Goal: Task Accomplishment & Management: Manage account settings

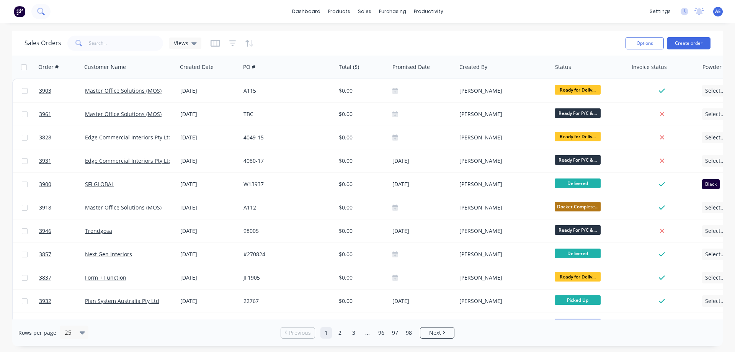
click at [43, 14] on icon at bounding box center [40, 11] width 7 height 7
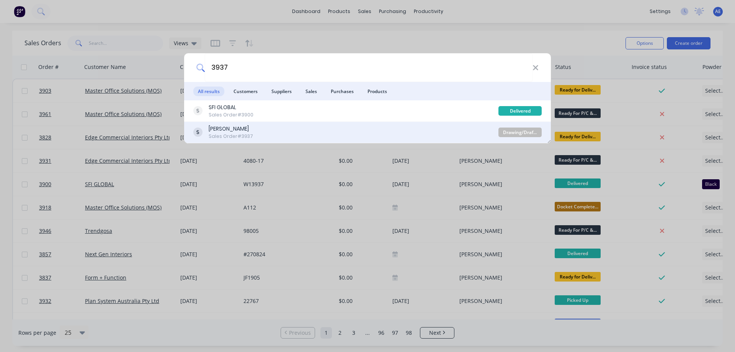
type input "3937"
click at [253, 132] on div "[PERSON_NAME]" at bounding box center [231, 129] width 44 height 8
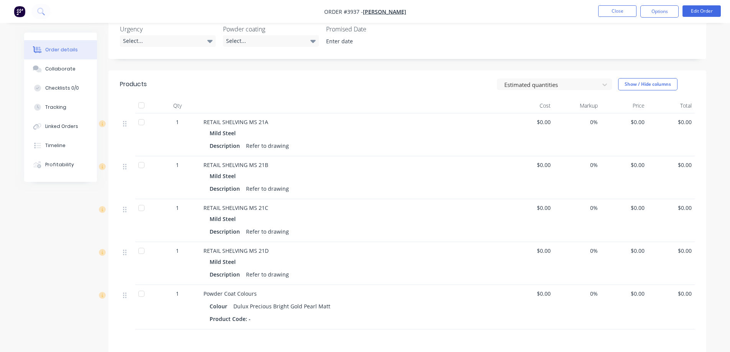
scroll to position [210, 0]
click at [124, 167] on icon at bounding box center [124, 168] width 3 height 6
click at [142, 169] on div at bounding box center [141, 166] width 15 height 15
click at [141, 167] on div at bounding box center [141, 166] width 15 height 15
click at [692, 10] on button "Edit Order" at bounding box center [701, 10] width 38 height 11
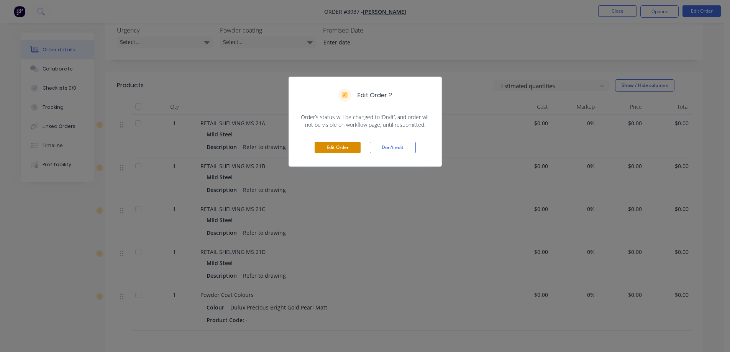
click at [347, 147] on button "Edit Order" at bounding box center [337, 147] width 46 height 11
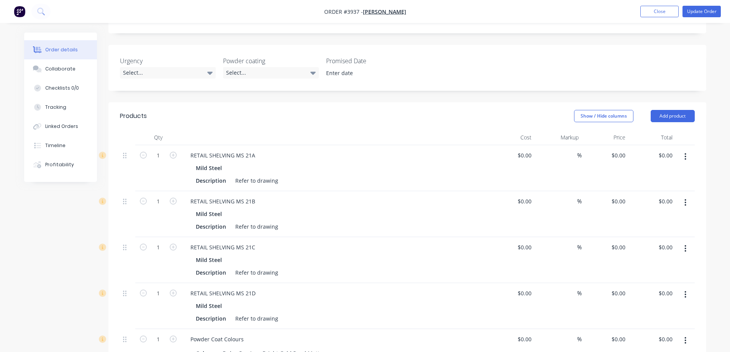
scroll to position [192, 0]
click at [684, 198] on icon "button" at bounding box center [685, 202] width 2 height 8
click at [657, 263] on div "Delete" at bounding box center [658, 268] width 59 height 11
click at [685, 198] on icon "button" at bounding box center [685, 202] width 2 height 8
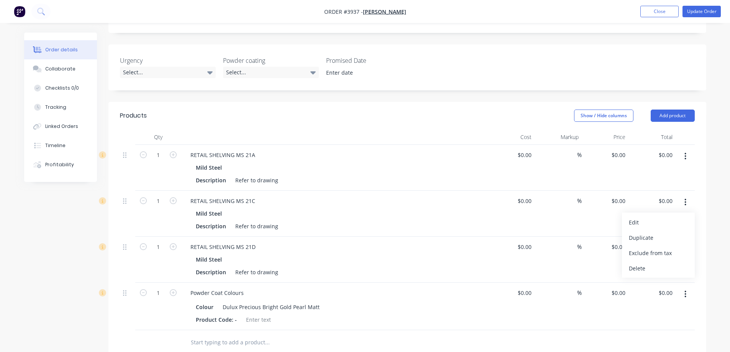
click at [658, 263] on div "Delete" at bounding box center [658, 268] width 59 height 11
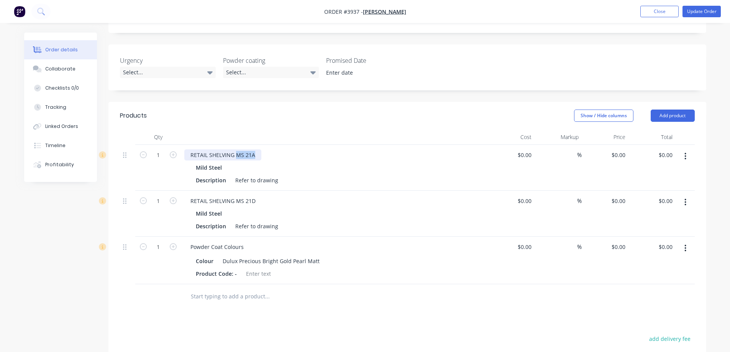
drag, startPoint x: 234, startPoint y: 144, endPoint x: 264, endPoint y: 148, distance: 30.1
click at [264, 149] on div "RETAIL SHELVING MS 21A" at bounding box center [334, 154] width 300 height 11
click at [687, 149] on button "button" at bounding box center [685, 156] width 18 height 14
click at [663, 186] on div "Duplicate" at bounding box center [658, 191] width 59 height 11
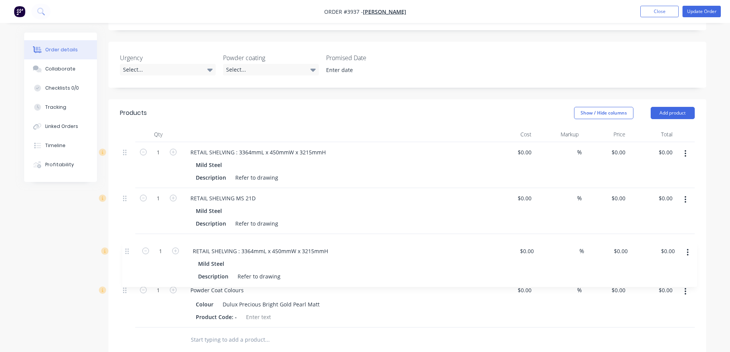
scroll to position [195, 0]
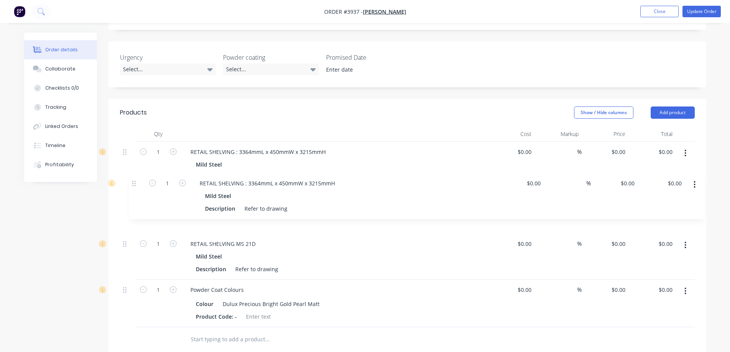
drag, startPoint x: 126, startPoint y: 285, endPoint x: 136, endPoint y: 181, distance: 104.2
click at [136, 181] on div "1 RETAIL SHELVING : 3364mmL x 450mmW x 3215mmH Mild Steel Description Refer to …" at bounding box center [407, 234] width 575 height 185
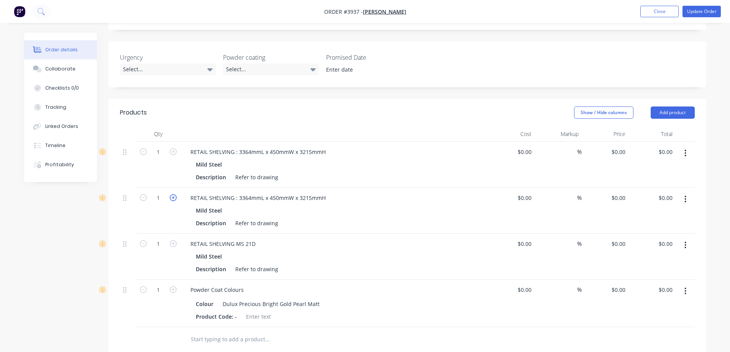
click at [174, 194] on icon "button" at bounding box center [173, 197] width 7 height 7
type input "2"
click at [685, 241] on icon "button" at bounding box center [685, 245] width 2 height 8
click at [647, 306] on div "Delete" at bounding box center [658, 311] width 59 height 11
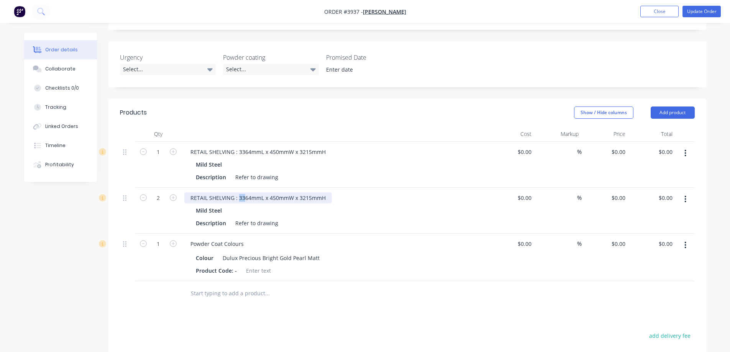
drag, startPoint x: 244, startPoint y: 188, endPoint x: 237, endPoint y: 190, distance: 6.2
click at [237, 192] on div "RETAIL SHELVING : 3364mmL x 450mmW x 3215mmH" at bounding box center [257, 197] width 147 height 11
click at [432, 292] on div at bounding box center [319, 293] width 276 height 25
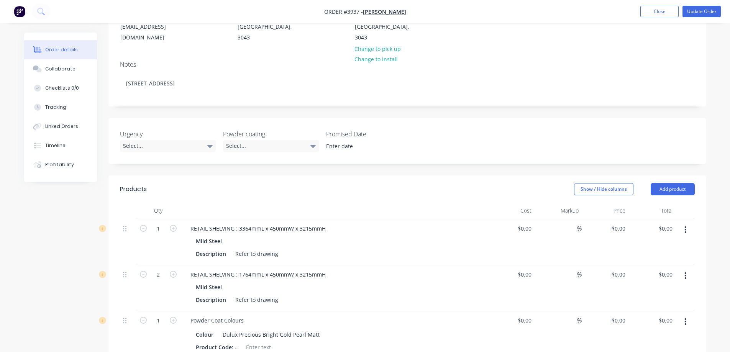
scroll to position [41, 0]
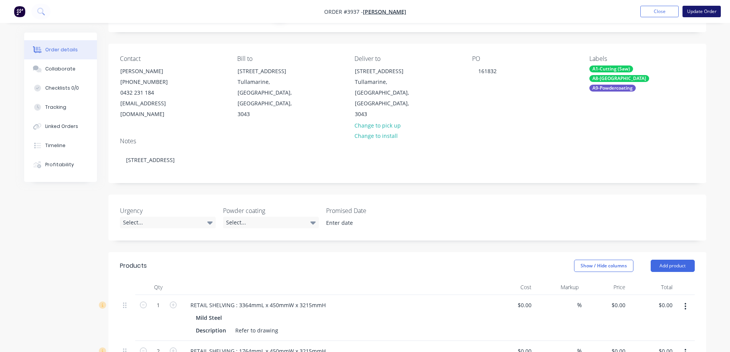
click at [696, 11] on button "Update Order" at bounding box center [701, 11] width 38 height 11
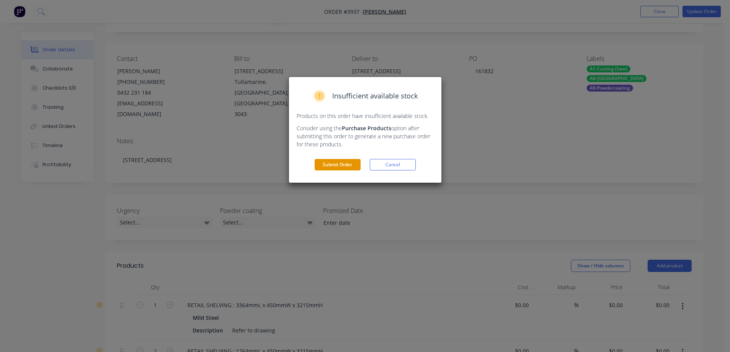
click at [343, 165] on button "Submit Order" at bounding box center [337, 164] width 46 height 11
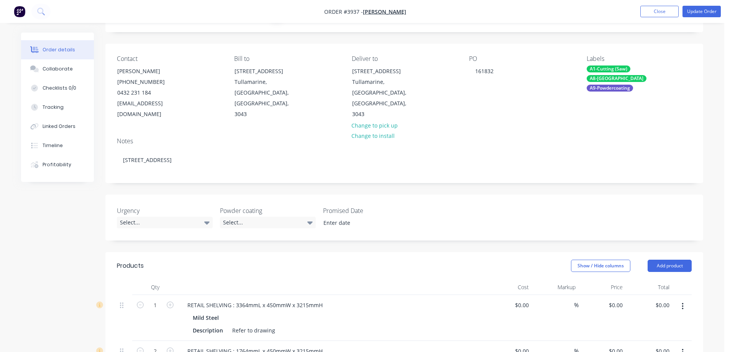
scroll to position [0, 0]
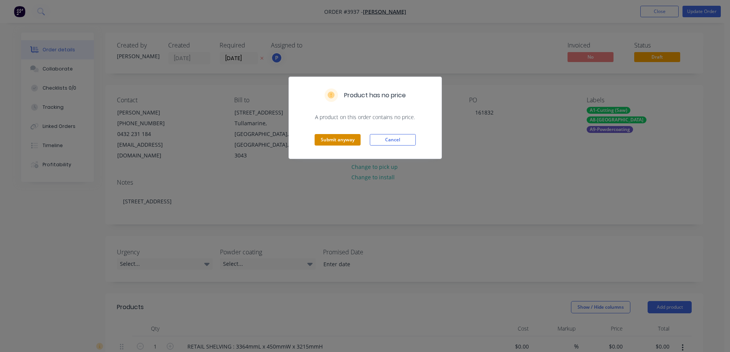
click at [339, 142] on button "Submit anyway" at bounding box center [337, 139] width 46 height 11
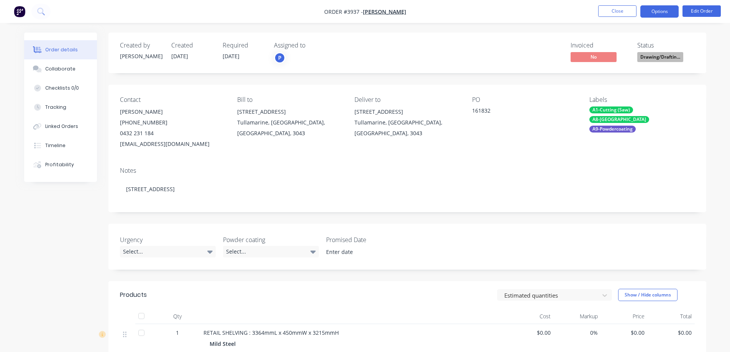
click at [660, 9] on button "Options" at bounding box center [659, 11] width 38 height 12
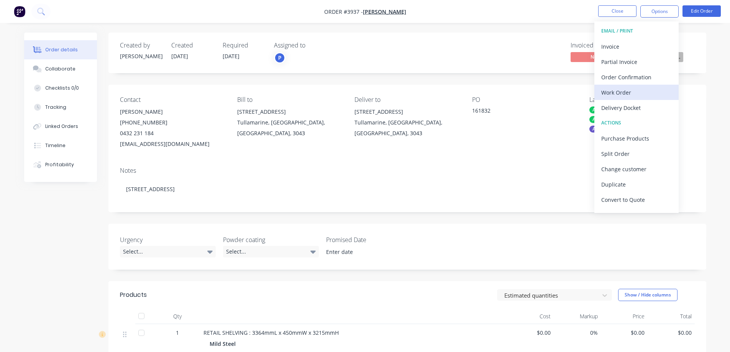
click at [625, 93] on div "Work Order" at bounding box center [636, 92] width 70 height 11
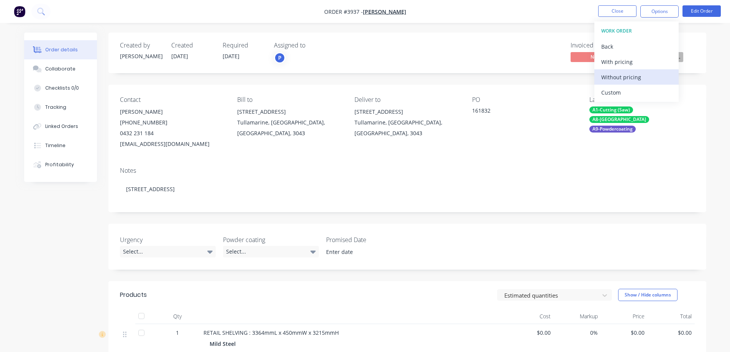
click at [626, 77] on div "Without pricing" at bounding box center [636, 77] width 70 height 11
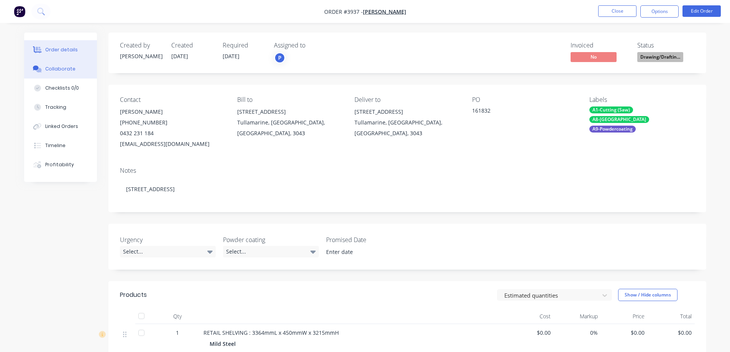
click at [54, 70] on div "Collaborate" at bounding box center [60, 69] width 30 height 7
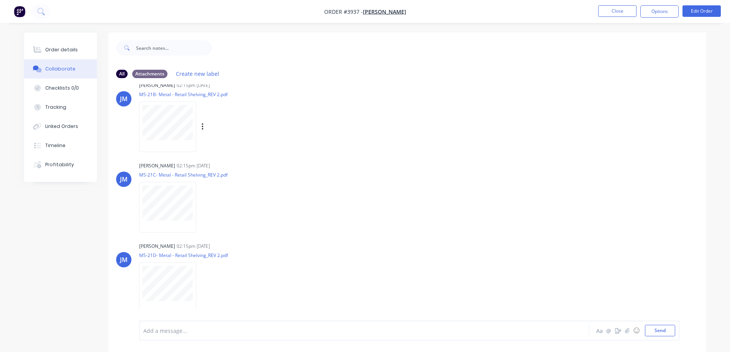
scroll to position [96, 0]
click at [670, 10] on button "Options" at bounding box center [659, 11] width 38 height 12
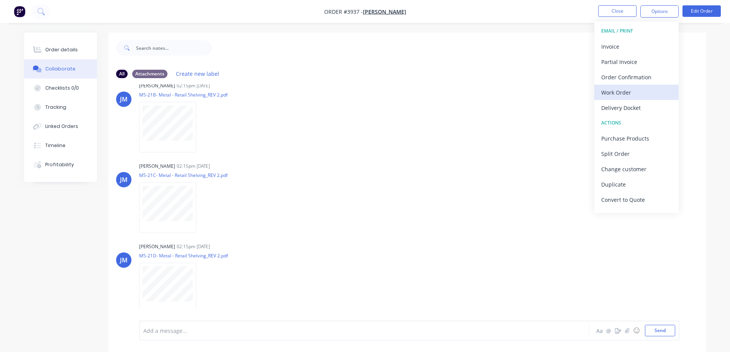
click at [624, 90] on div "Work Order" at bounding box center [636, 92] width 70 height 11
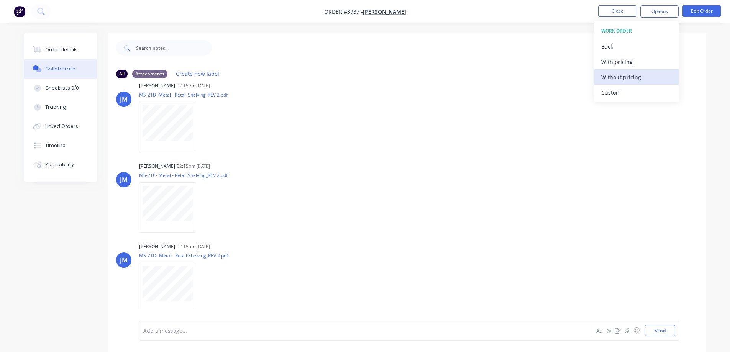
click at [632, 76] on div "Without pricing" at bounding box center [636, 77] width 70 height 11
click at [64, 70] on div "Collaborate" at bounding box center [60, 69] width 30 height 7
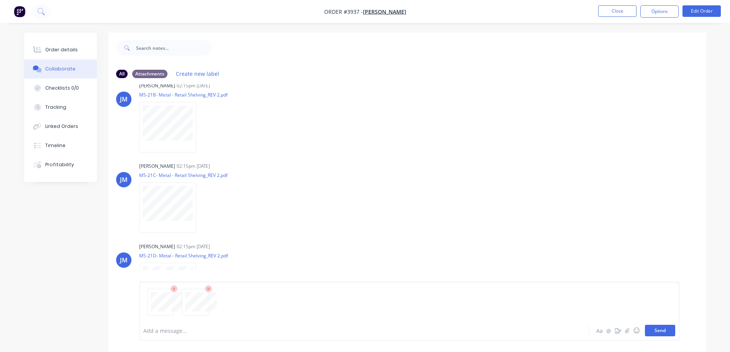
click at [667, 332] on button "Send" at bounding box center [660, 330] width 30 height 11
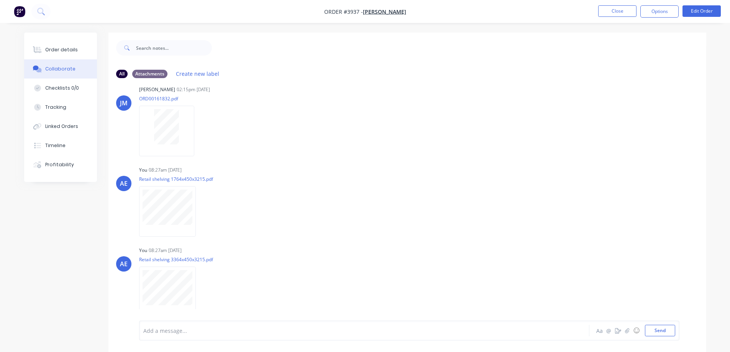
scroll to position [11, 0]
